Goal: Transaction & Acquisition: Purchase product/service

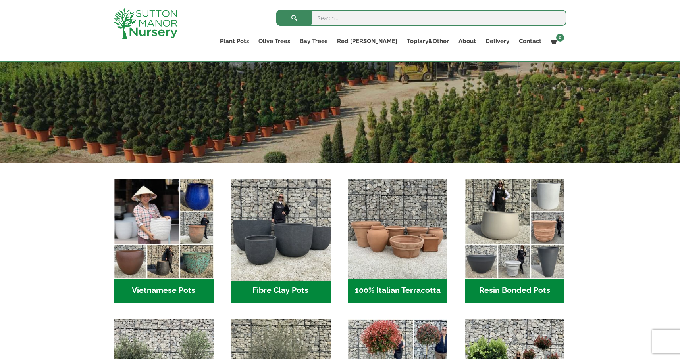
scroll to position [148, 0]
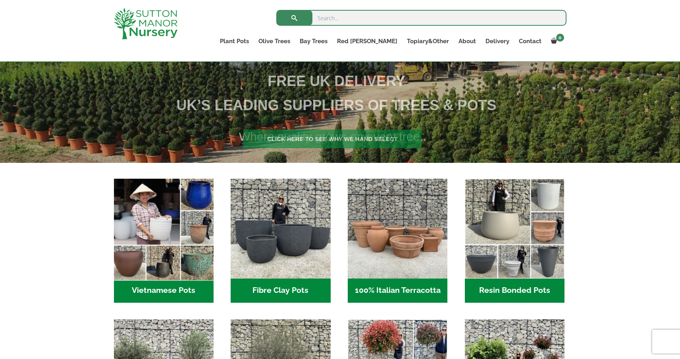
click at [195, 246] on img "Visit product category Vietnamese Pots" at bounding box center [163, 229] width 105 height 105
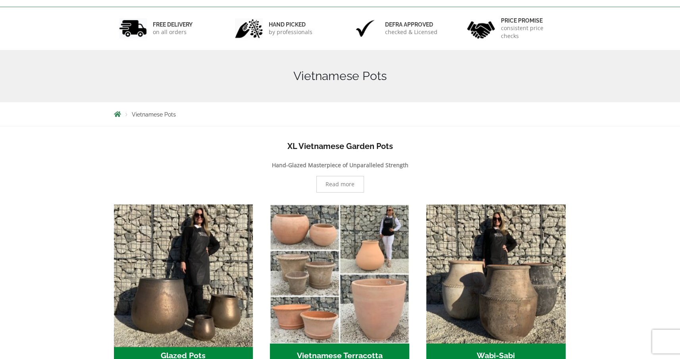
scroll to position [152, 0]
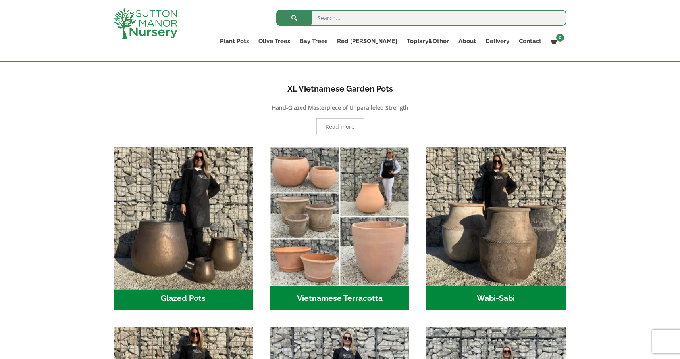
click at [199, 229] on img "Visit product category Glazed Pots" at bounding box center [183, 217] width 146 height 146
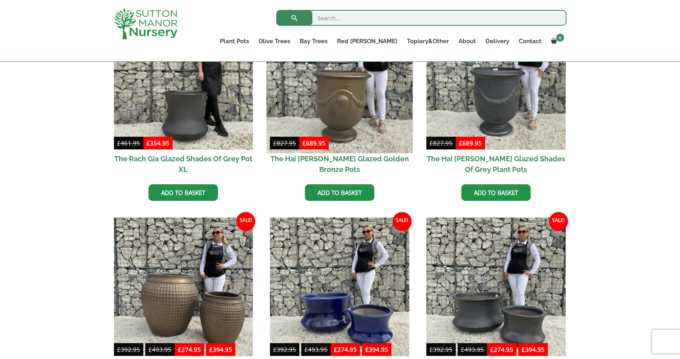
click at [331, 139] on img at bounding box center [340, 80] width 146 height 146
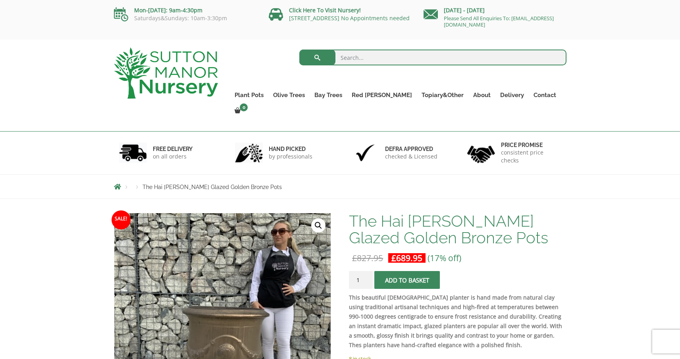
click at [407, 281] on span "submit" at bounding box center [407, 281] width 0 height 0
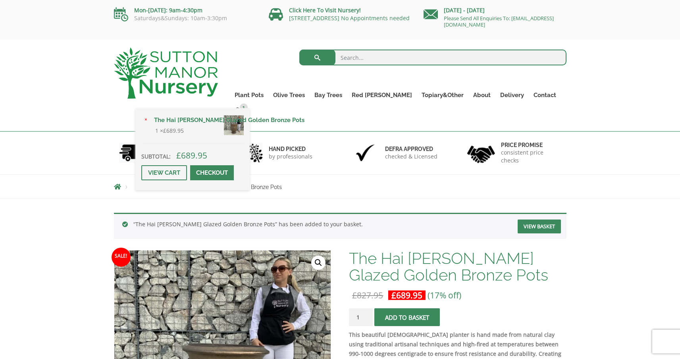
click at [250, 108] on div "× The Hai Duong Glazed Golden Bronze Pots 1 × £ 689.95 Subtotal: £ 689.95 View …" at bounding box center [192, 149] width 114 height 82
click at [212, 173] on span at bounding box center [212, 173] width 0 height 0
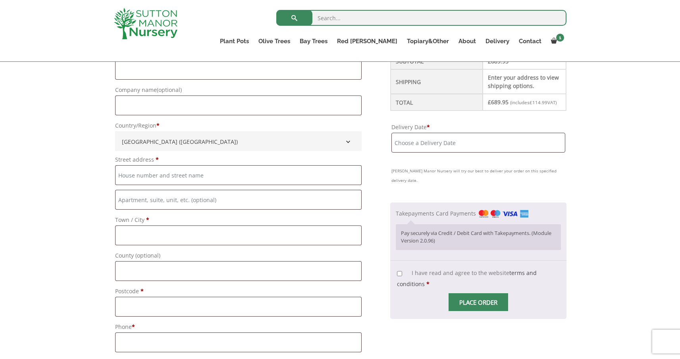
scroll to position [294, 0]
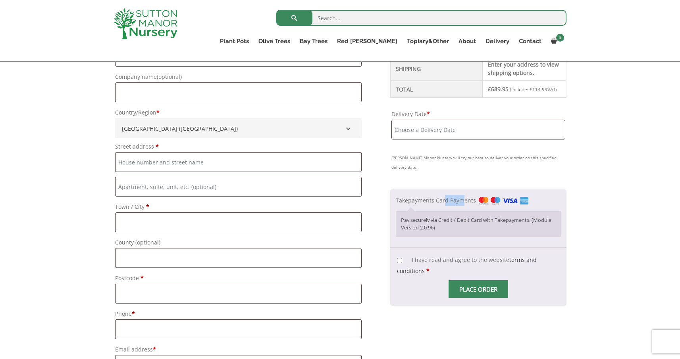
drag, startPoint x: 448, startPoint y: 212, endPoint x: 469, endPoint y: 212, distance: 21.0
click at [469, 204] on label "Takepayments Card Payments" at bounding box center [462, 201] width 133 height 8
click at [0, 0] on input "Takepayments Card Payments" at bounding box center [0, 0] width 0 height 0
drag, startPoint x: 468, startPoint y: 232, endPoint x: 473, endPoint y: 237, distance: 7.3
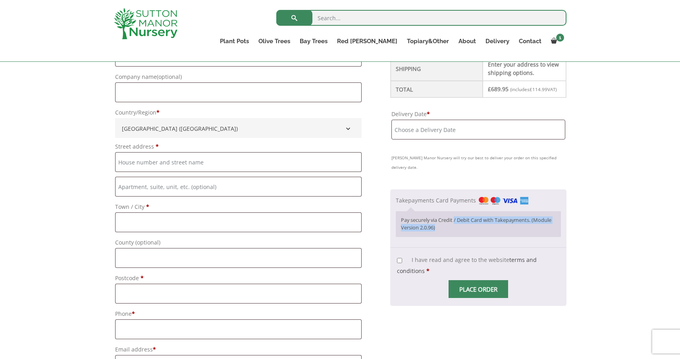
click at [473, 232] on p "Pay securely via Credit / Debit Card with Takepayments. (Module Version 2.0.96)" at bounding box center [478, 224] width 154 height 15
click at [444, 140] on input "Delivery Date *" at bounding box center [477, 130] width 173 height 20
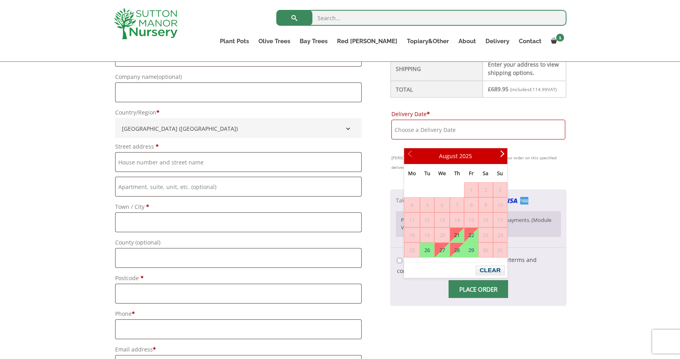
click at [444, 140] on input "Delivery Date *" at bounding box center [477, 130] width 173 height 20
click at [442, 120] on label "Delivery Date *" at bounding box center [477, 114] width 173 height 11
click at [442, 121] on input "Delivery Date *" at bounding box center [477, 130] width 173 height 20
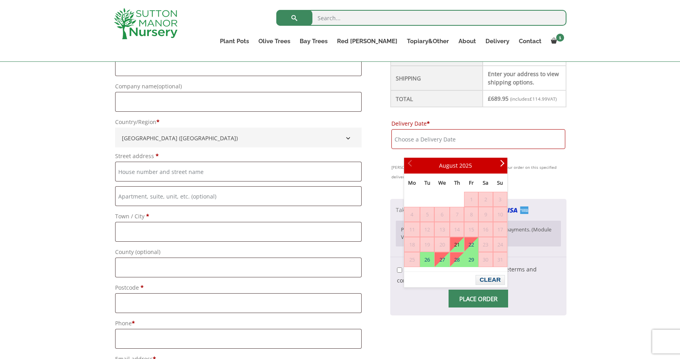
scroll to position [283, 0]
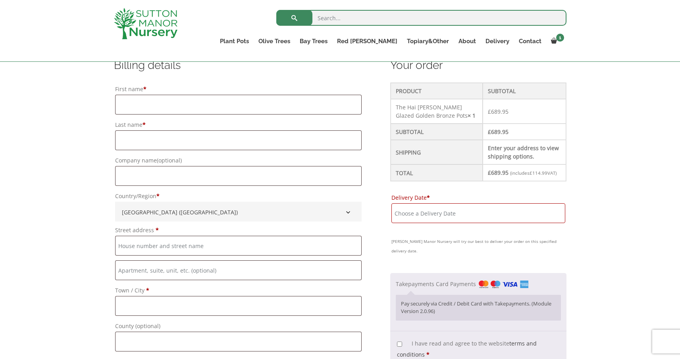
scroll to position [156, 0]
